Goal: Task Accomplishment & Management: Use online tool/utility

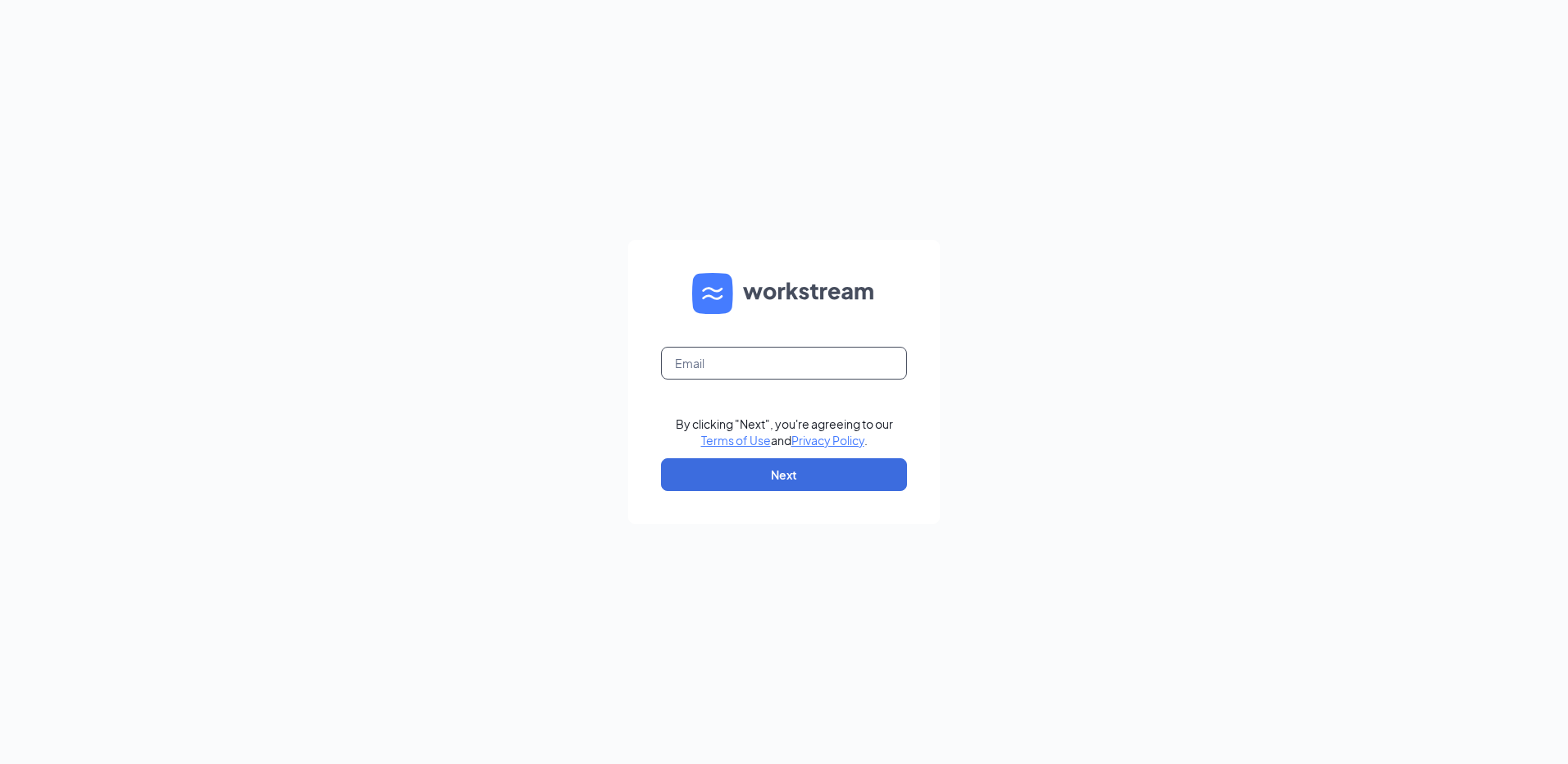
click at [690, 362] on input "text" at bounding box center [784, 363] width 246 height 32
click at [690, 367] on input "text" at bounding box center [784, 363] width 246 height 32
type input "workstream035352"
drag, startPoint x: 795, startPoint y: 367, endPoint x: 451, endPoint y: 378, distance: 344.2
click at [465, 390] on div "workstream035352 By clicking "Next", you're agreeing to our Terms of Use and Pr…" at bounding box center [784, 382] width 1568 height 764
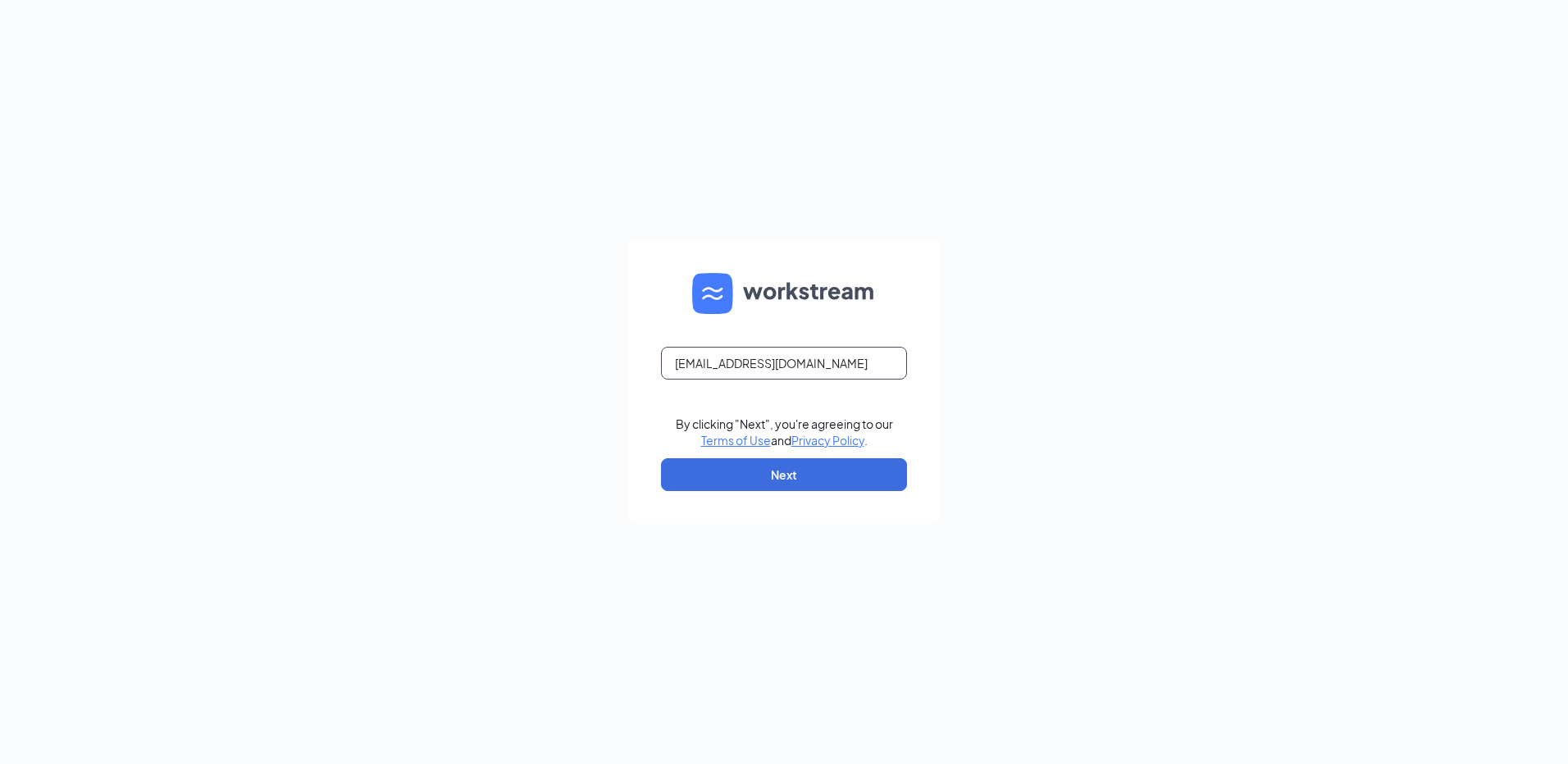
type input "rs035352@tacobell.com"
click at [726, 473] on button "Next" at bounding box center [784, 474] width 246 height 32
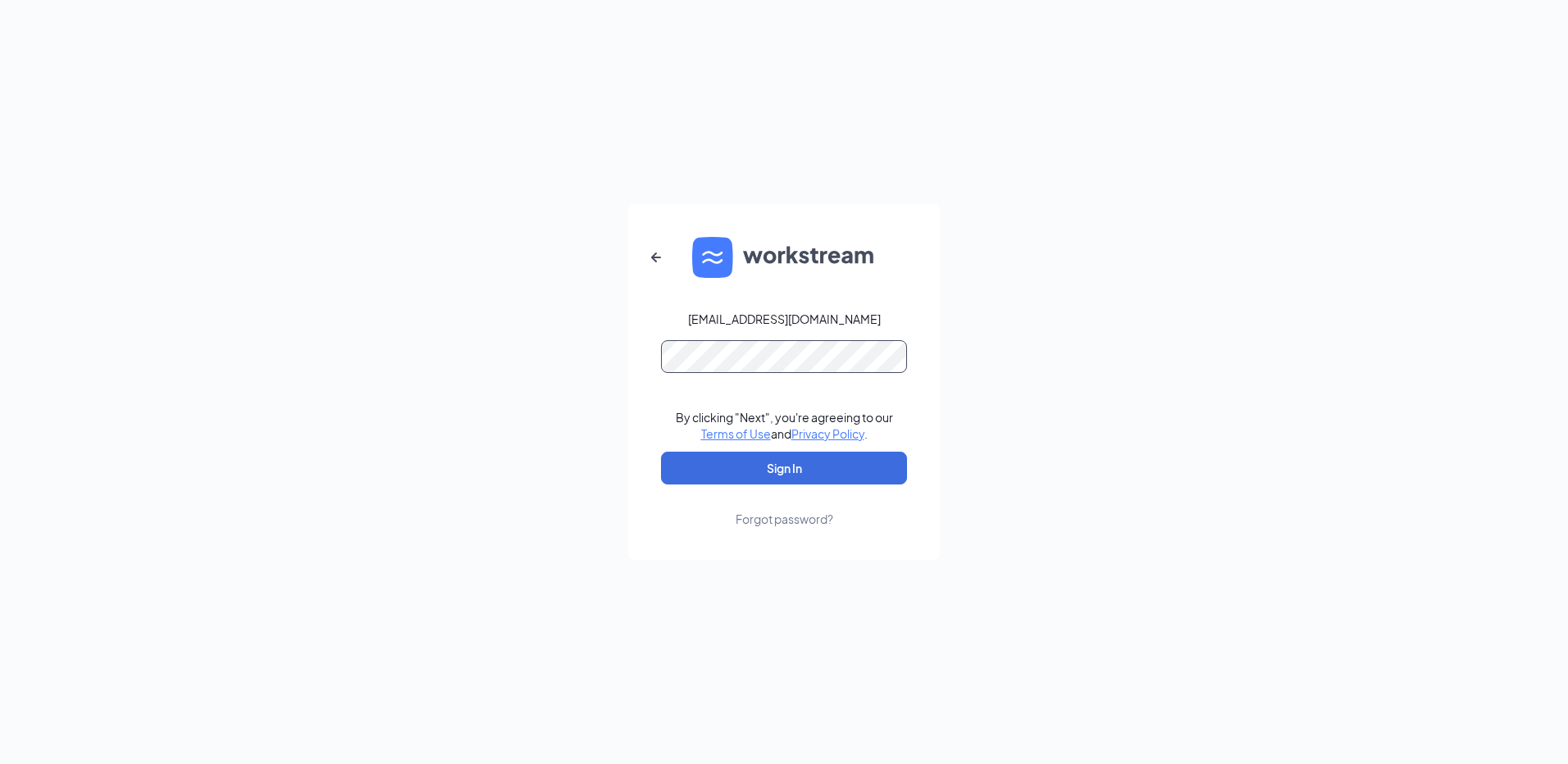
click at [661, 452] on button "Sign In" at bounding box center [784, 468] width 246 height 32
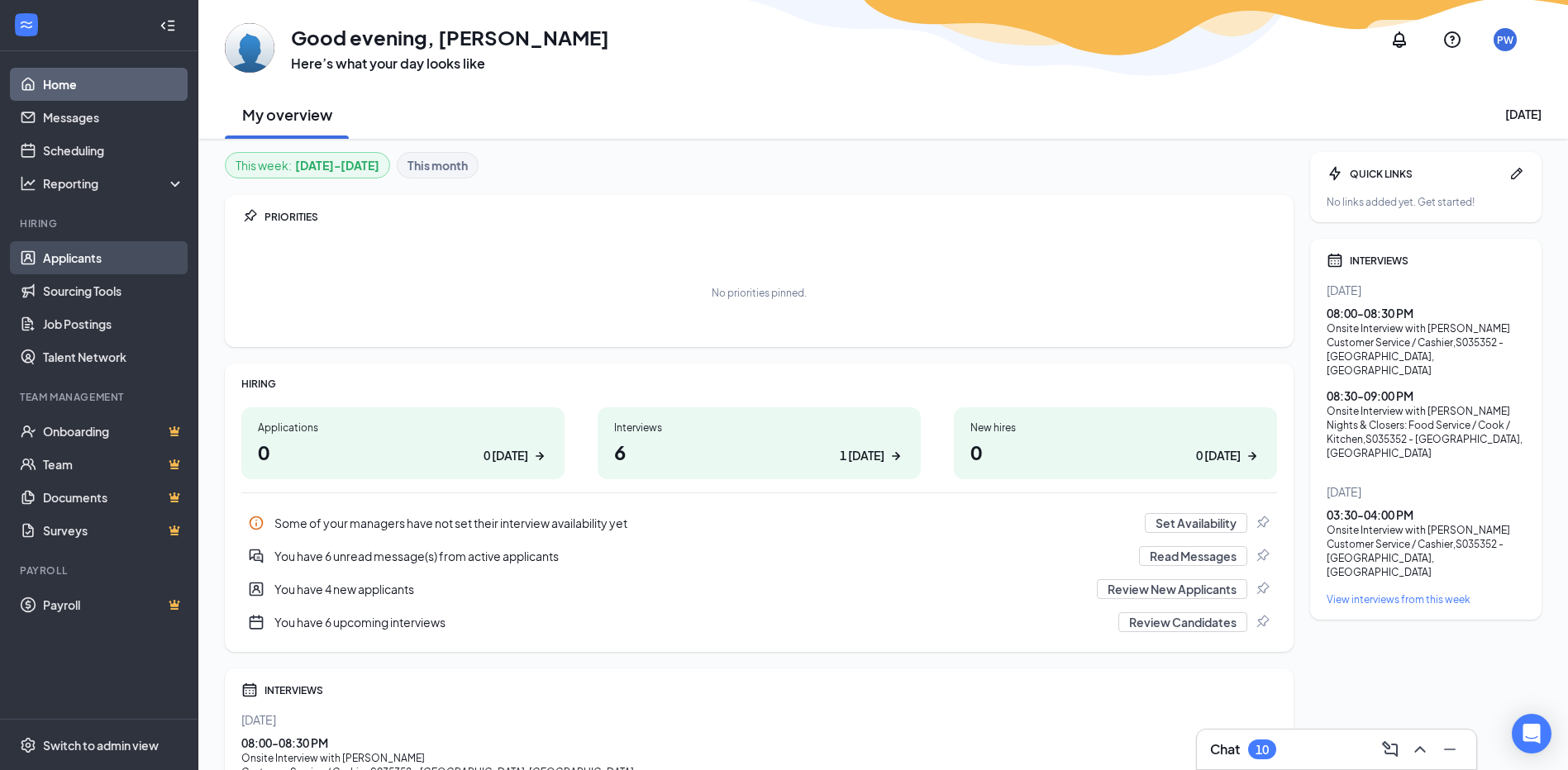
click at [106, 250] on link "Applicants" at bounding box center [114, 258] width 142 height 33
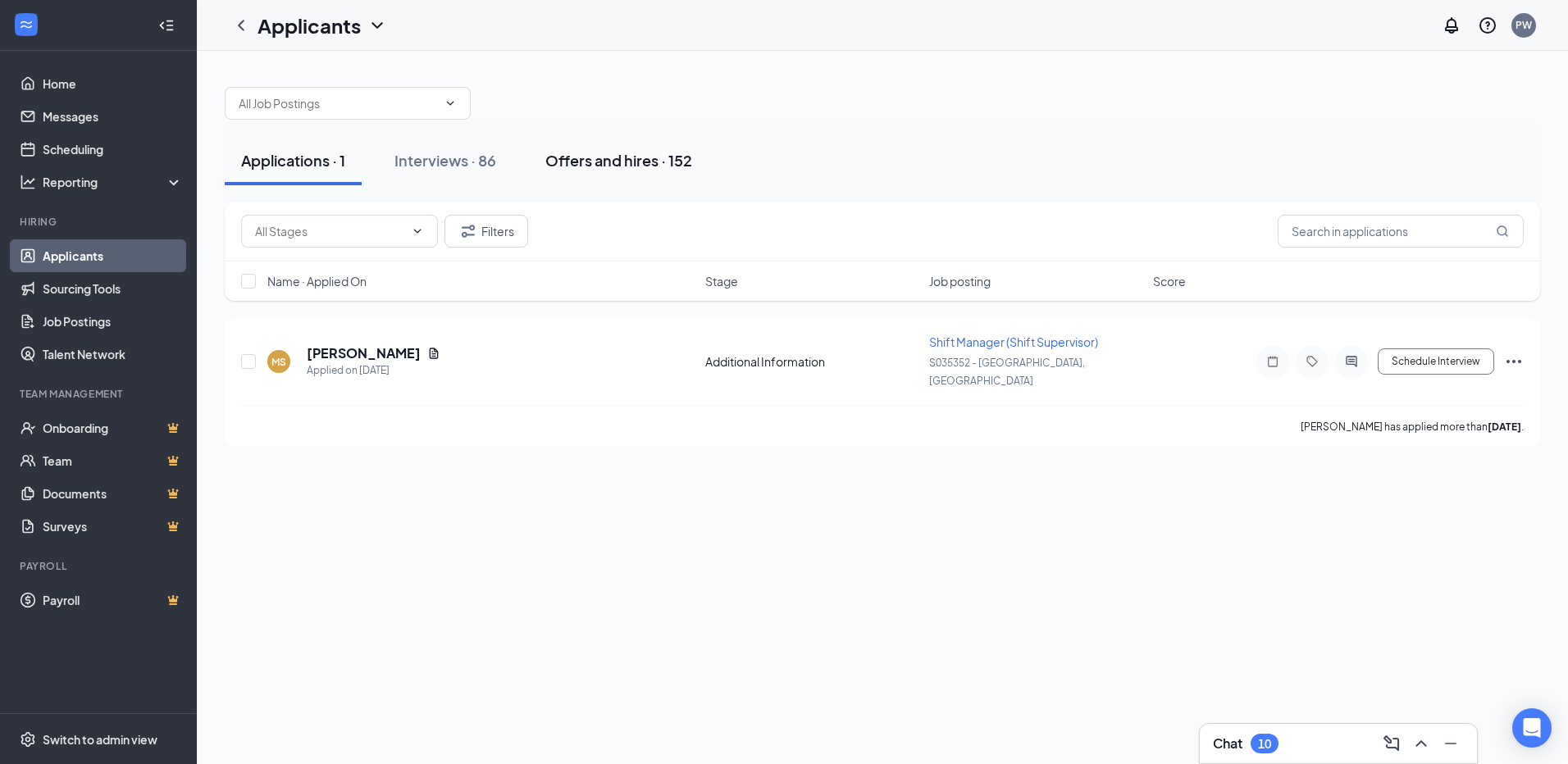
click at [636, 158] on div "Offers and hires · 152" at bounding box center [618, 160] width 147 height 20
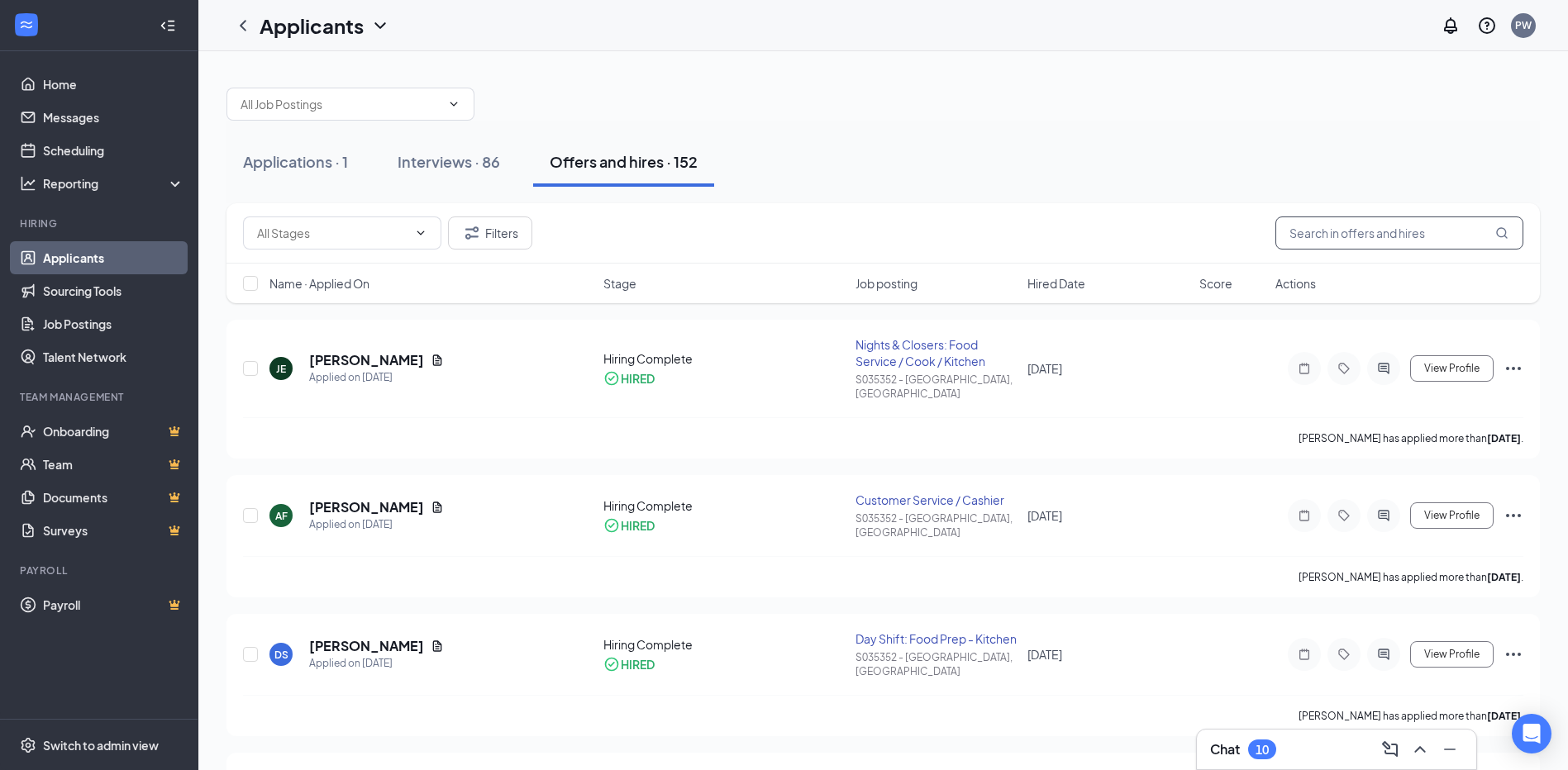
click at [1395, 235] on input "text" at bounding box center [1400, 233] width 248 height 33
type input "[PERSON_NAME]"
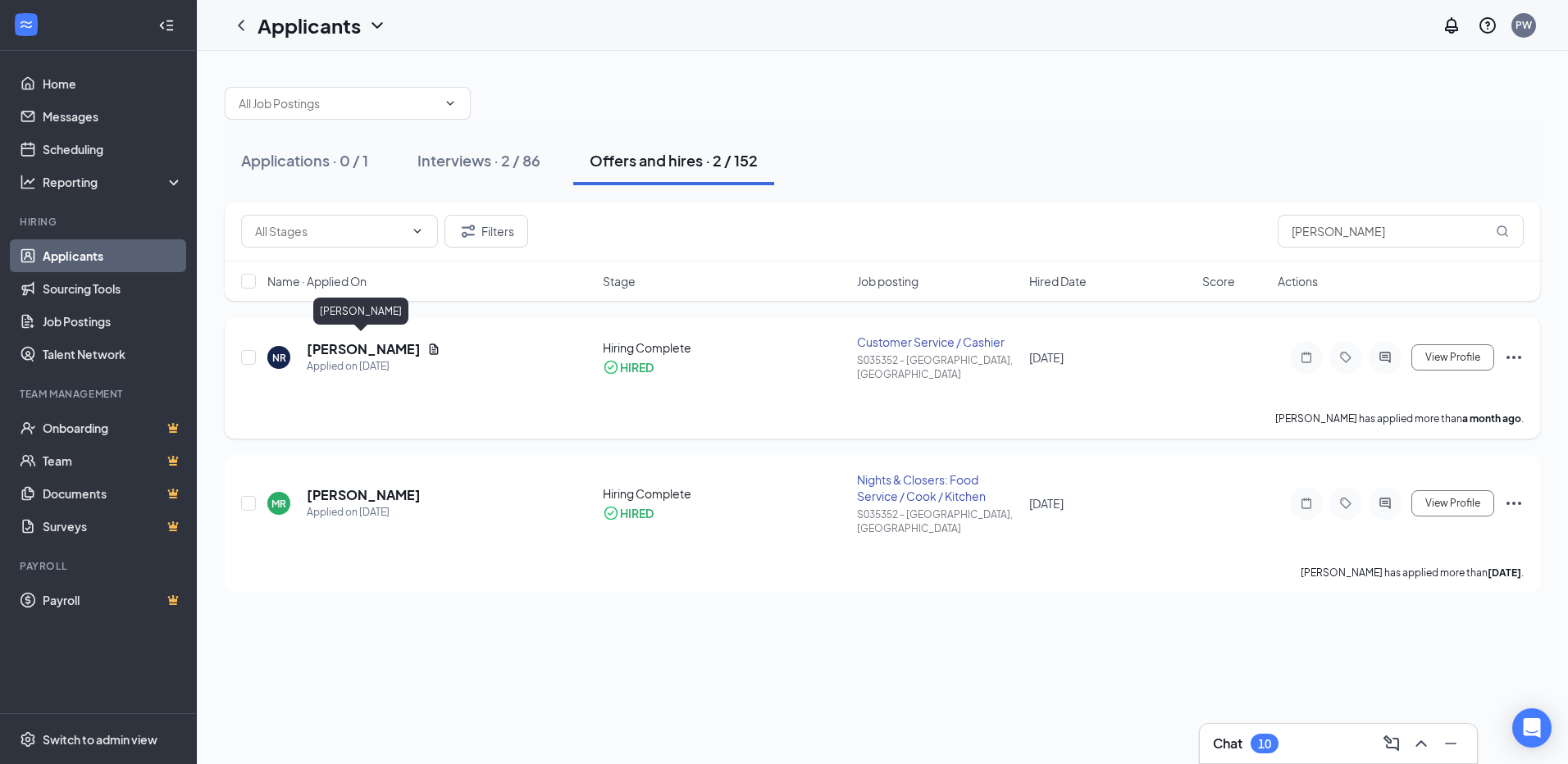
click at [318, 341] on h5 "[PERSON_NAME]" at bounding box center [364, 350] width 114 height 18
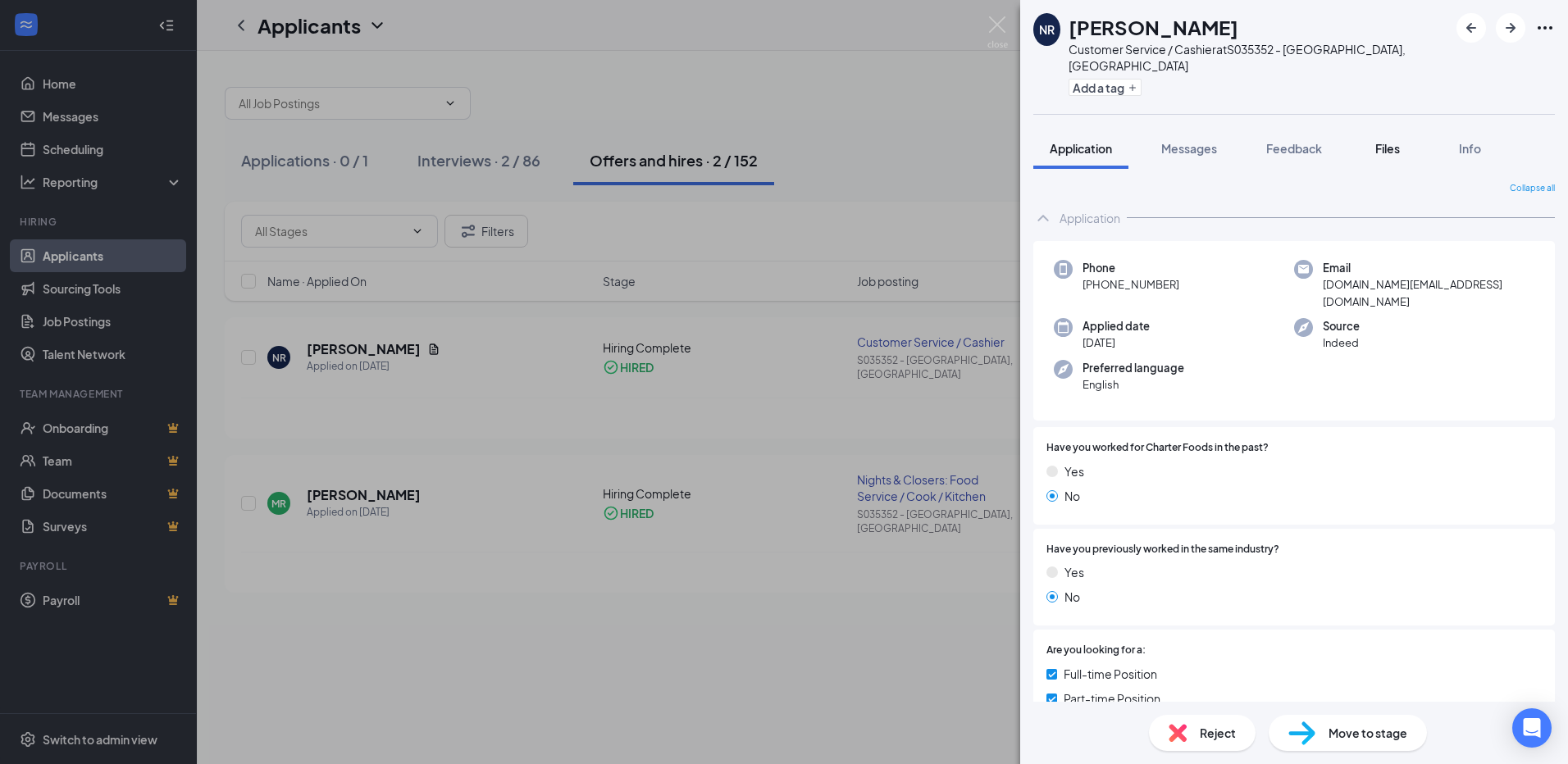
click at [1384, 141] on span "Files" at bounding box center [1388, 148] width 25 height 15
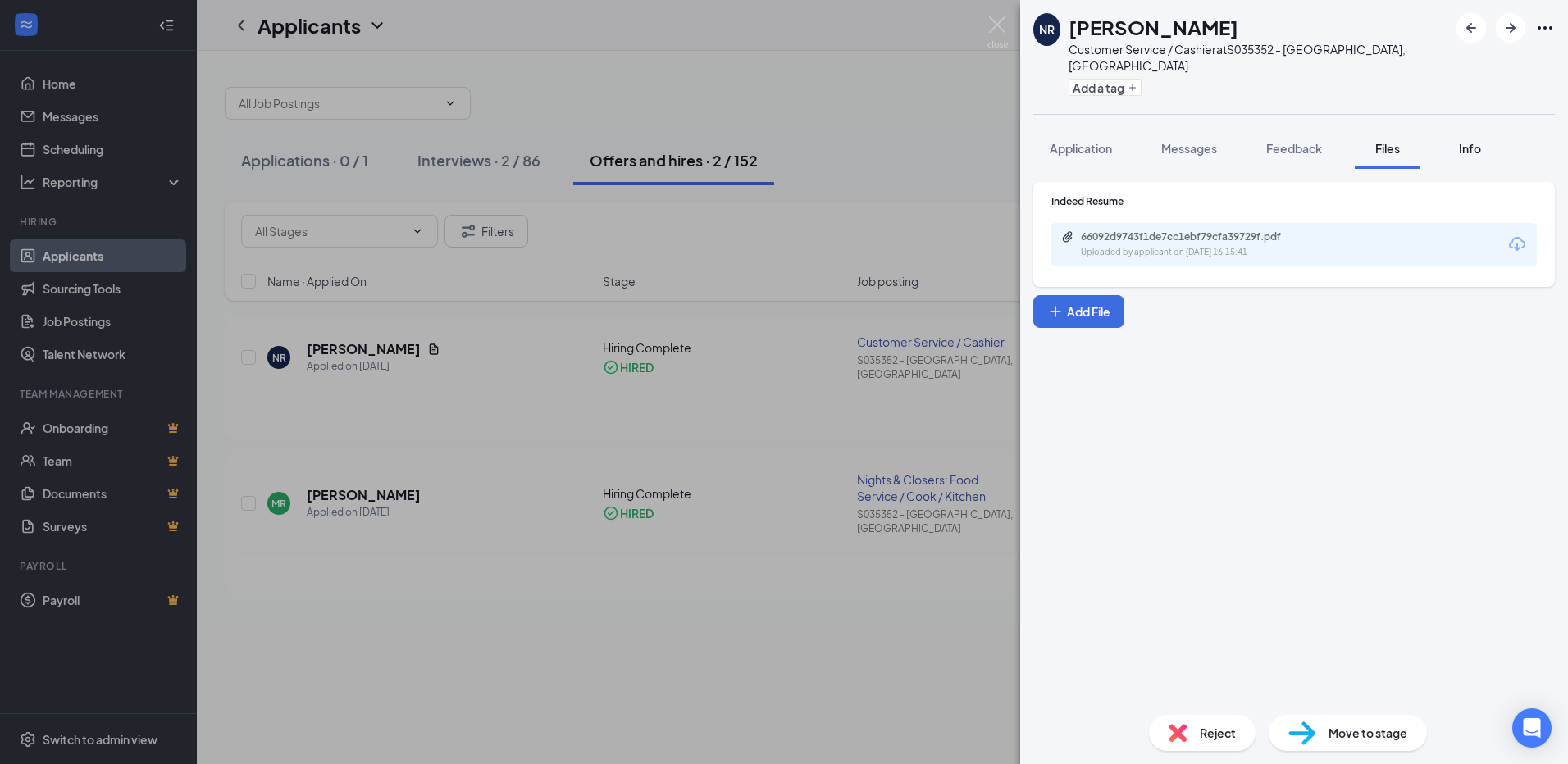
click at [1468, 141] on span "Info" at bounding box center [1470, 148] width 22 height 15
